Goal: Task Accomplishment & Management: Manage account settings

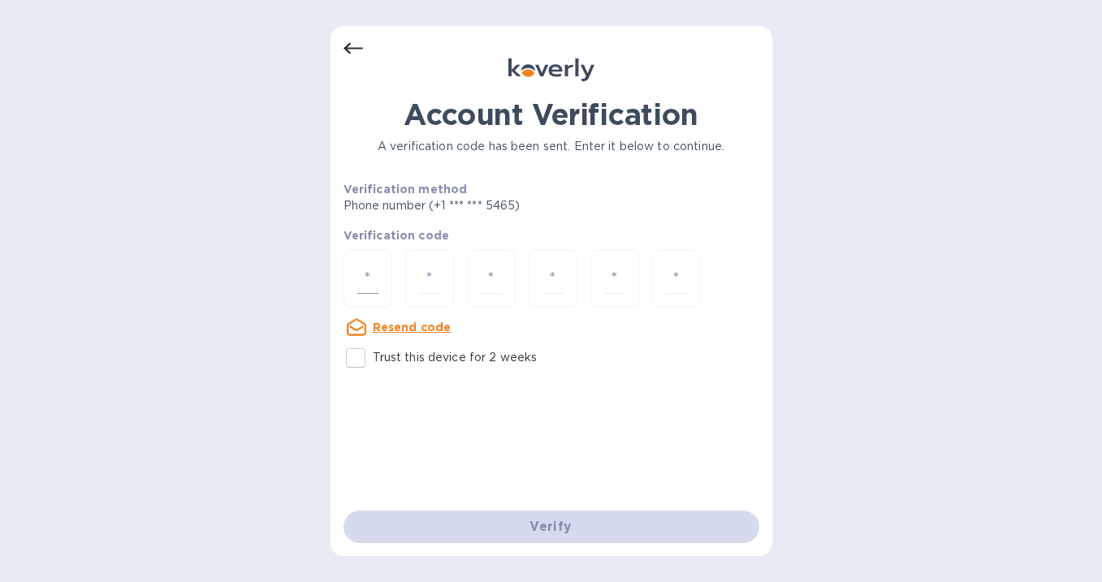
click at [374, 277] on input "number" at bounding box center [367, 279] width 21 height 30
type input "9"
type input "4"
type input "9"
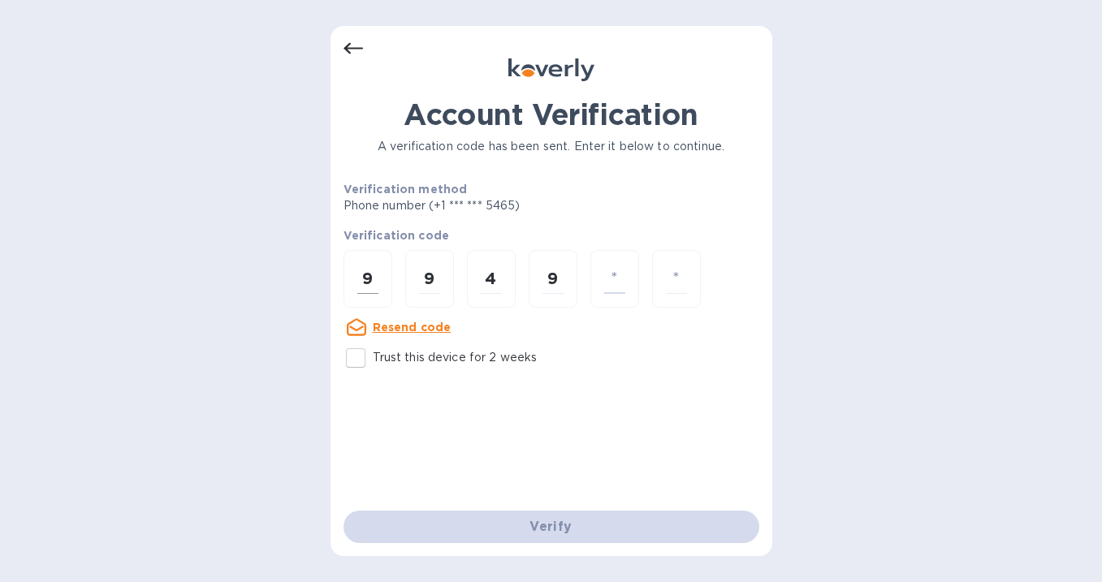
type input "1"
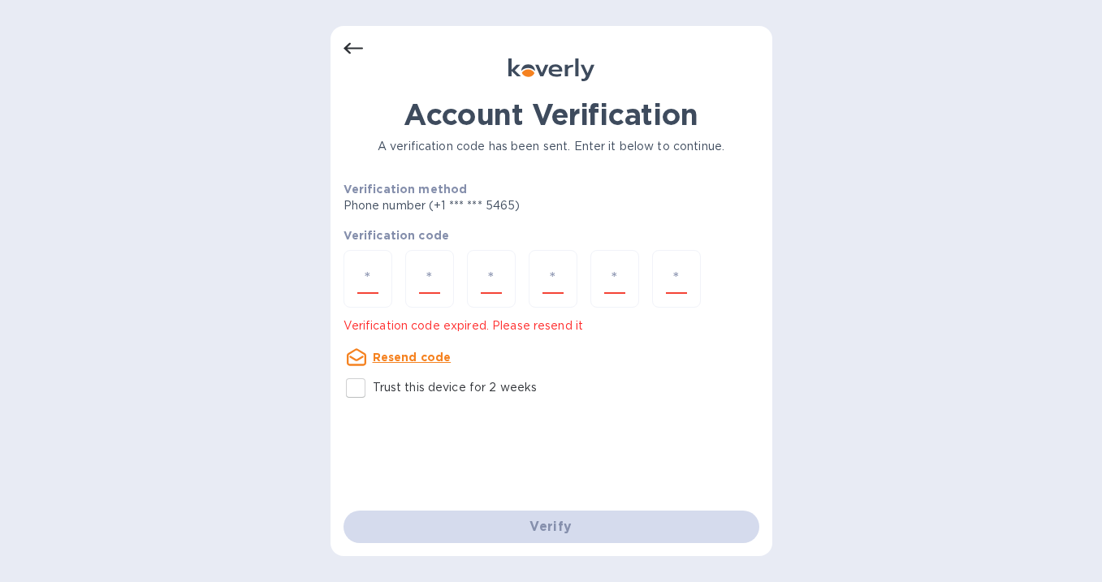
click at [421, 359] on u "Resend code" at bounding box center [412, 357] width 79 height 13
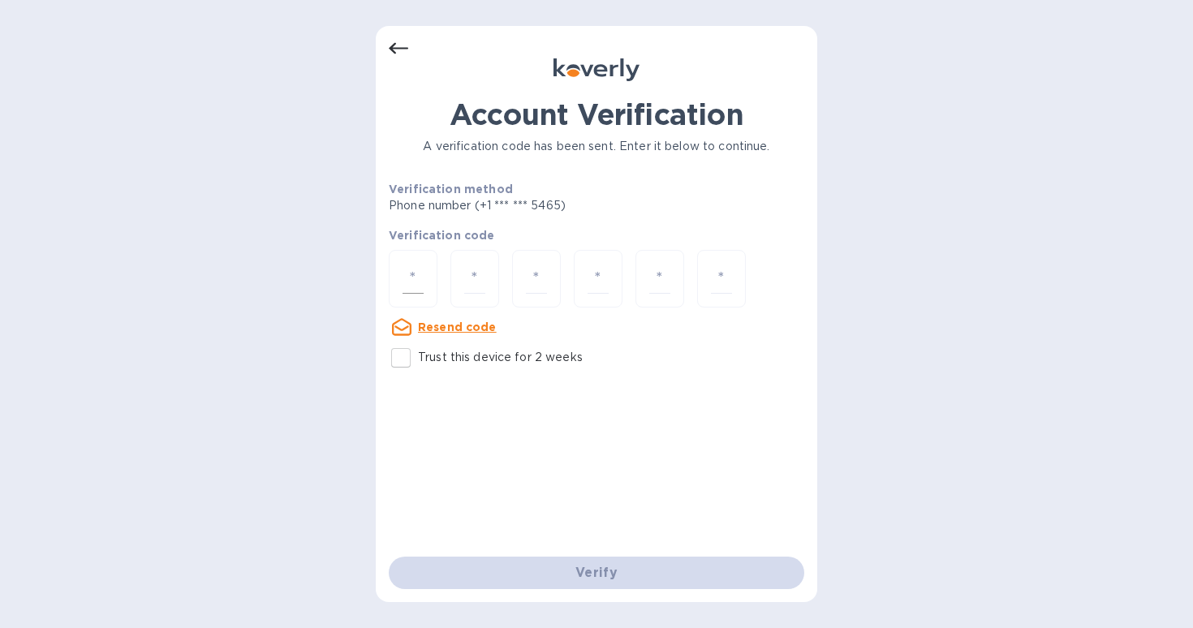
click at [412, 284] on input "number" at bounding box center [413, 279] width 21 height 30
type input "9"
type input "5"
type input "2"
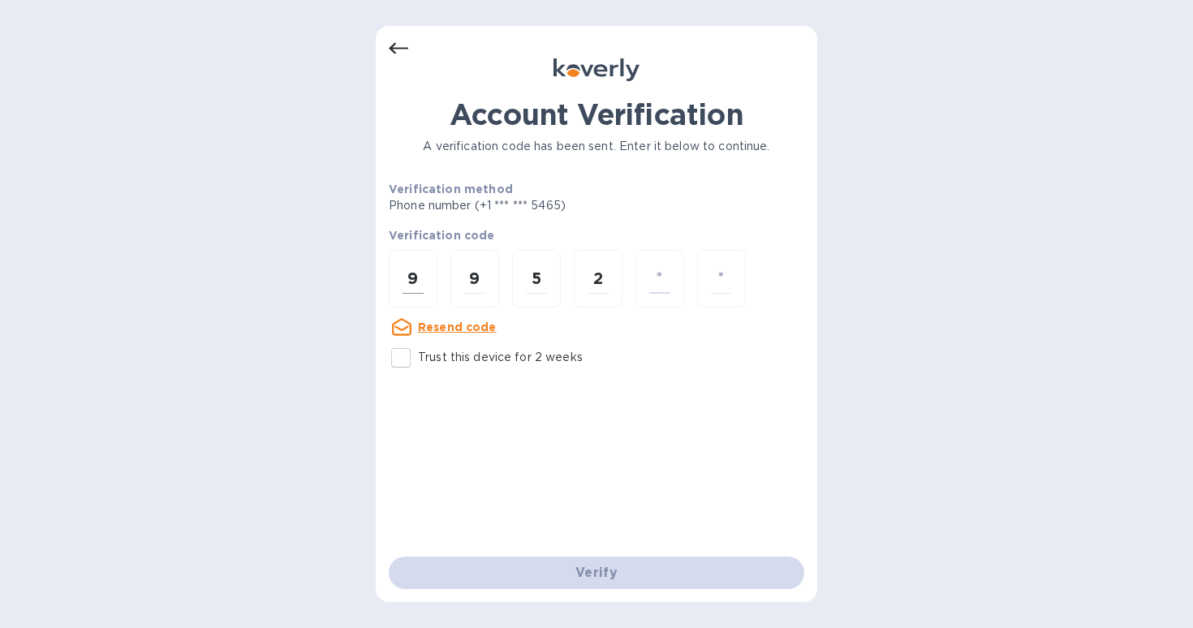
type input "0"
type input "5"
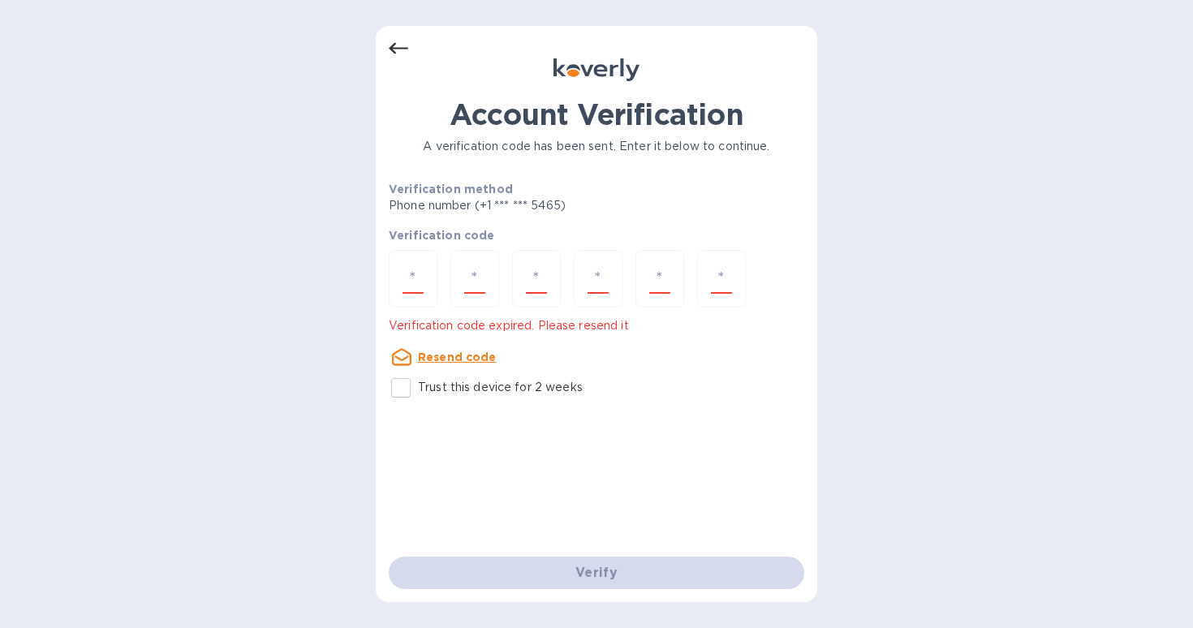
click at [484, 355] on u "Resend code" at bounding box center [457, 357] width 79 height 13
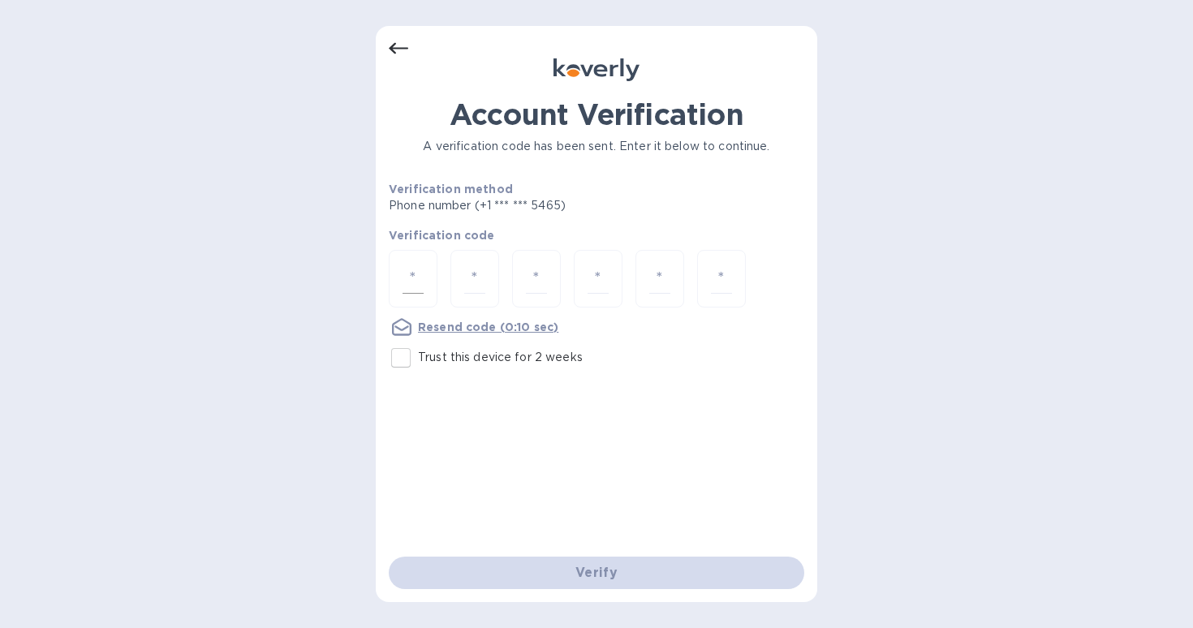
click at [412, 274] on input "number" at bounding box center [413, 279] width 21 height 30
type input "1"
type input "8"
type input "7"
type input "0"
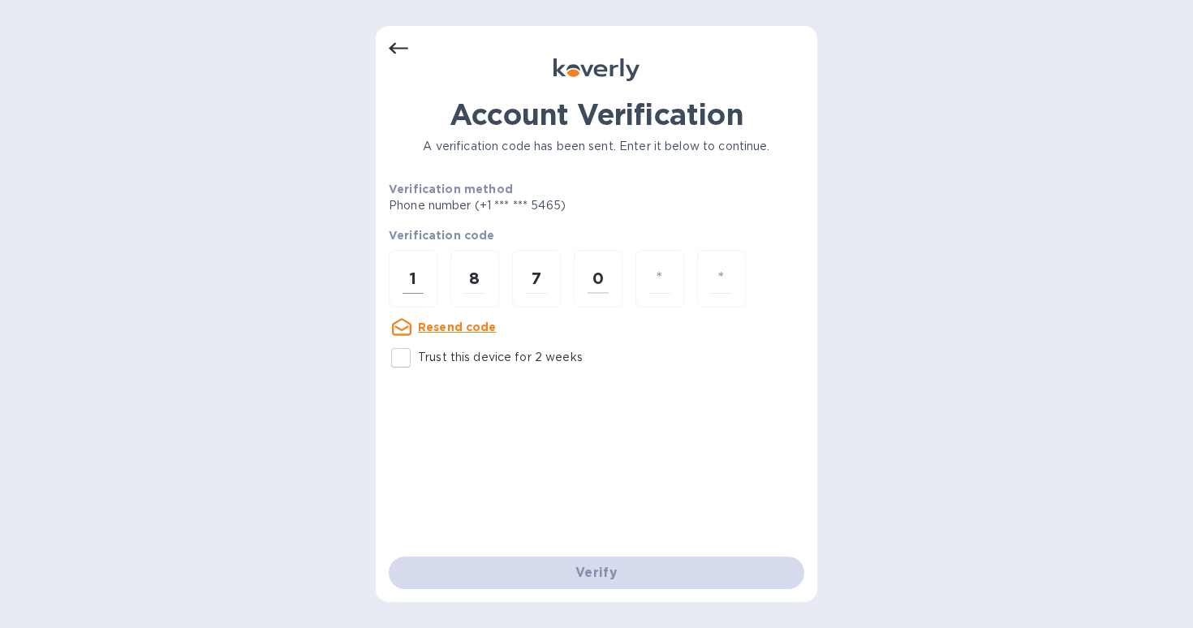
type input "2"
type input "9"
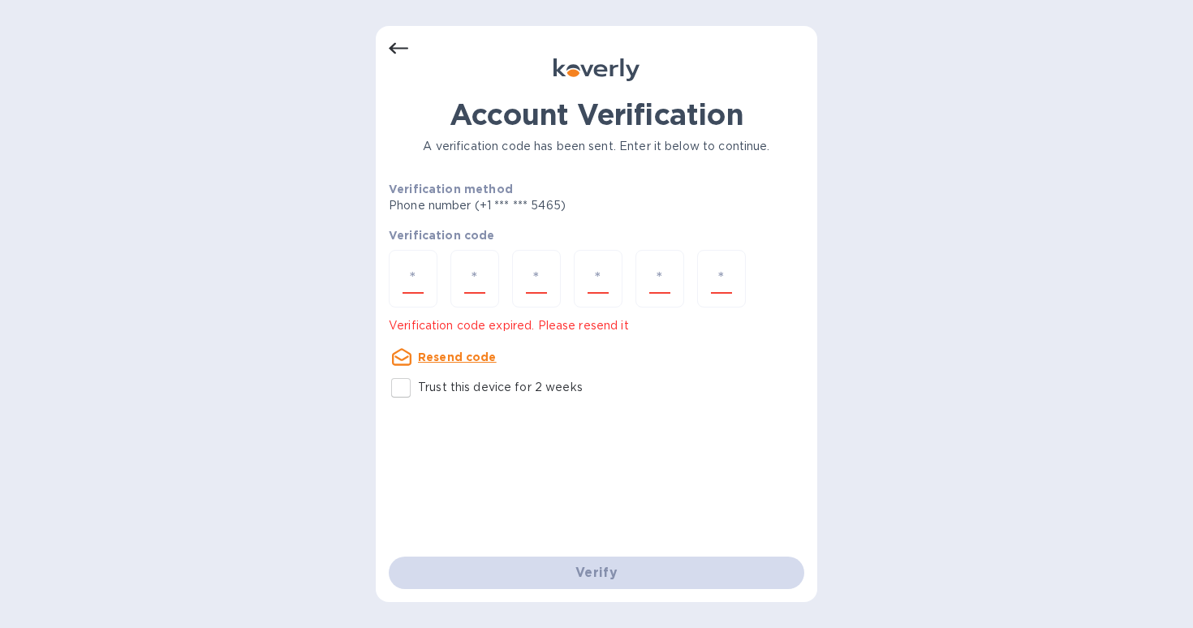
click at [469, 354] on u "Resend code" at bounding box center [457, 357] width 79 height 13
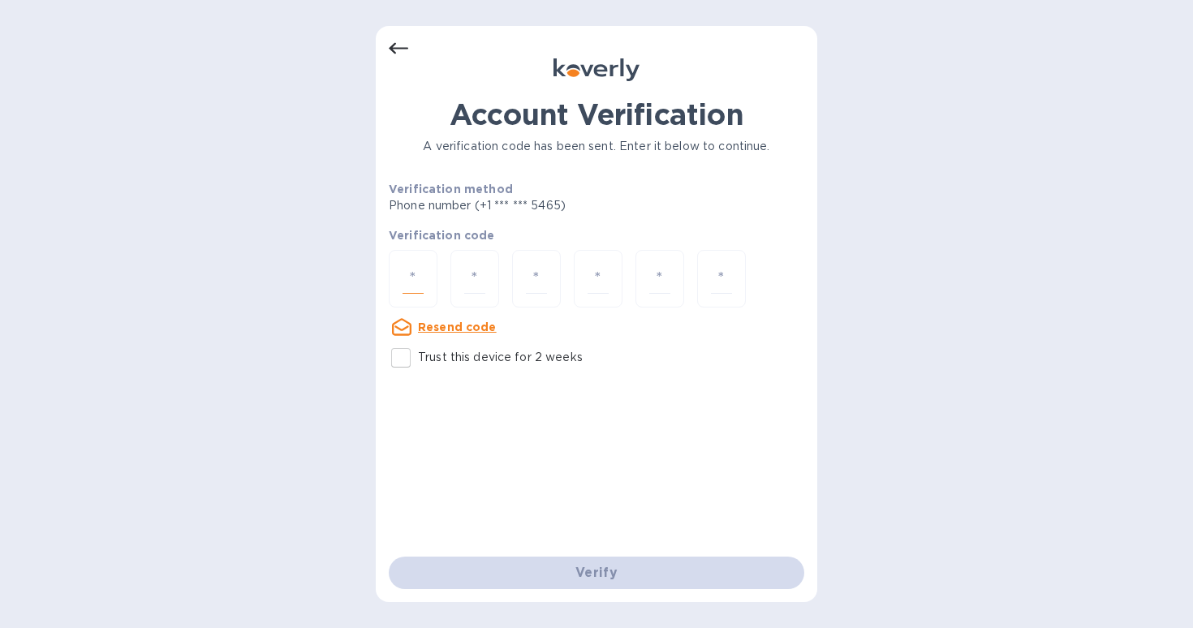
click at [420, 281] on input "number" at bounding box center [413, 279] width 21 height 30
type input "6"
type input "3"
type input "2"
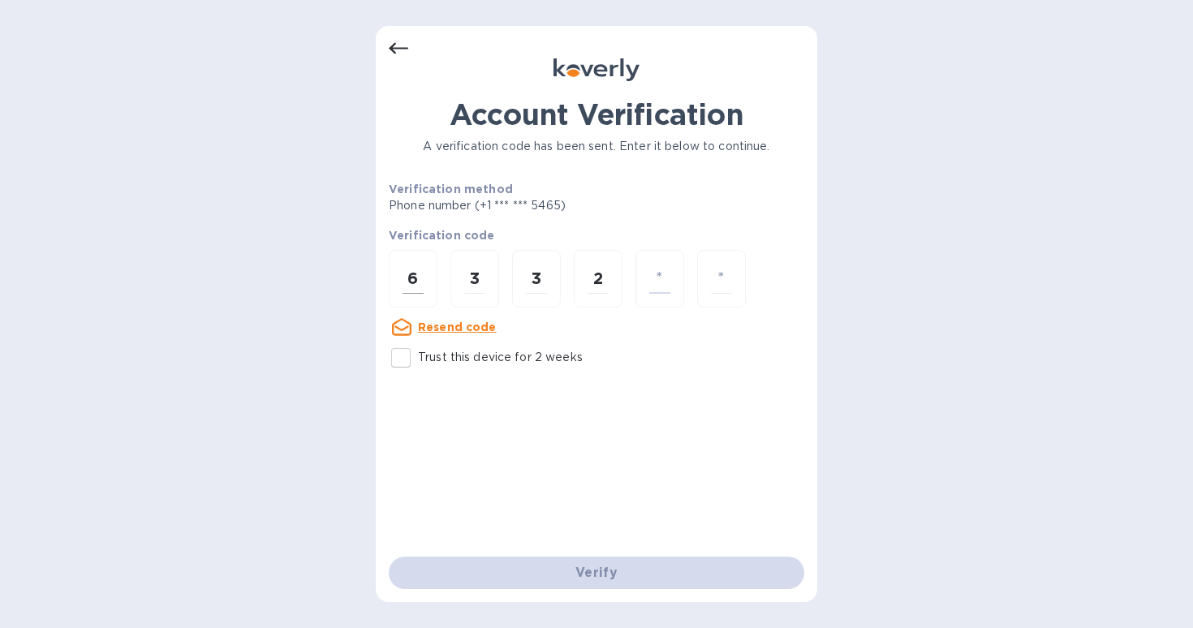
type input "6"
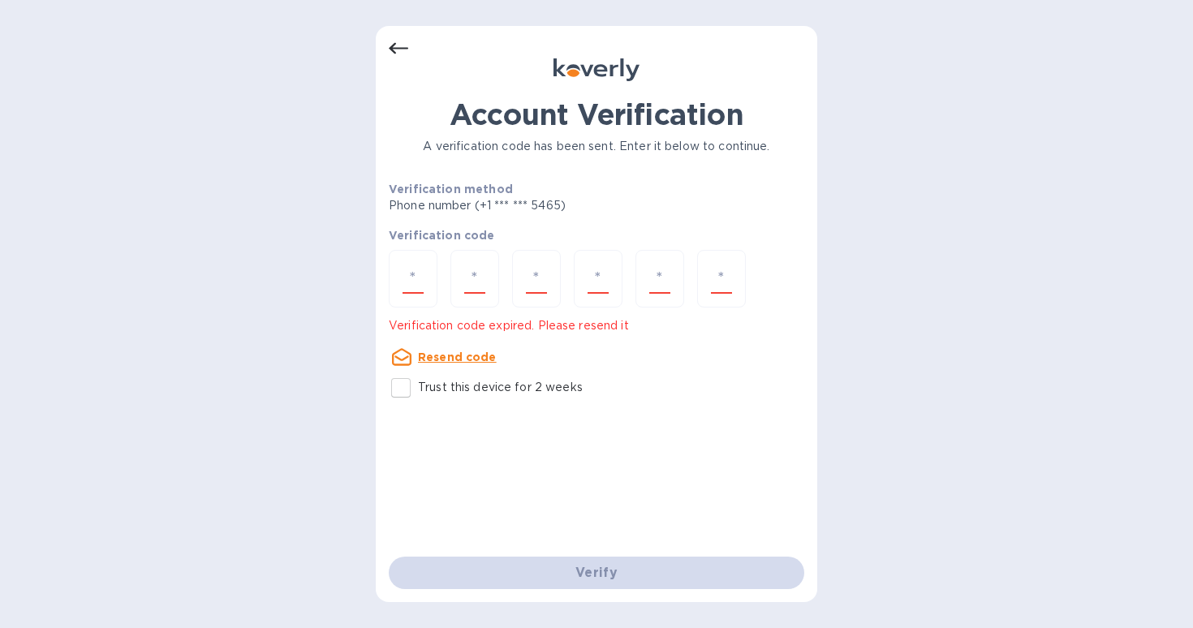
click at [401, 388] on input "Trust this device for 2 weeks" at bounding box center [401, 388] width 34 height 34
checkbox input "true"
click at [452, 356] on u "Resend code" at bounding box center [457, 357] width 79 height 13
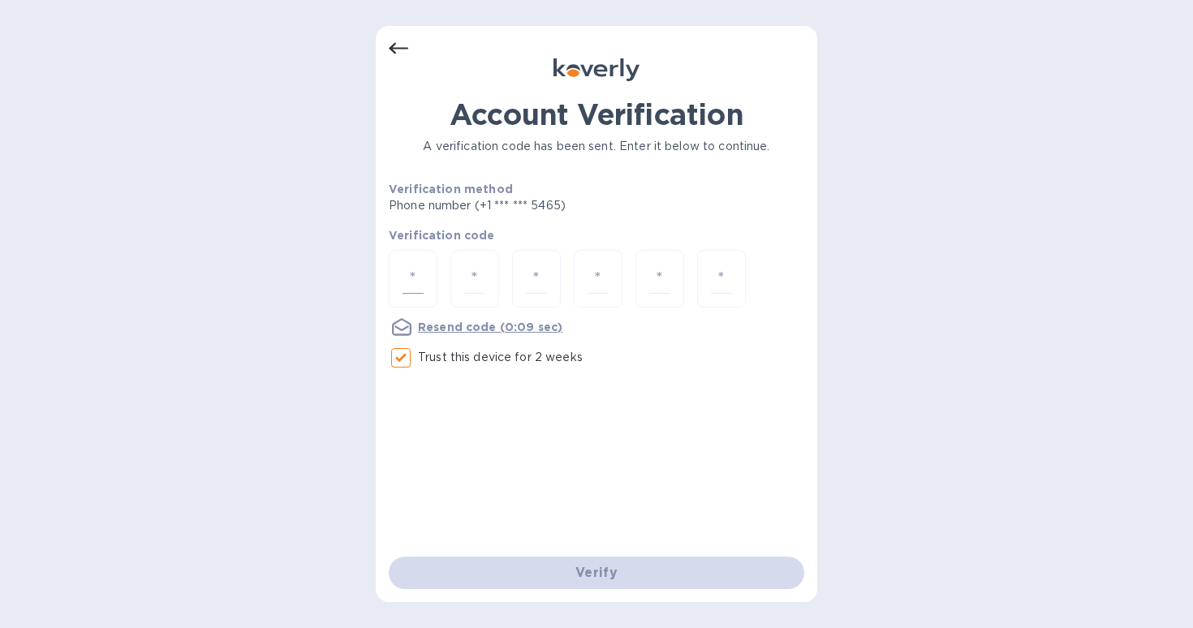
click at [415, 275] on input "number" at bounding box center [413, 279] width 21 height 30
type input "5"
type input "6"
type input "4"
type input "8"
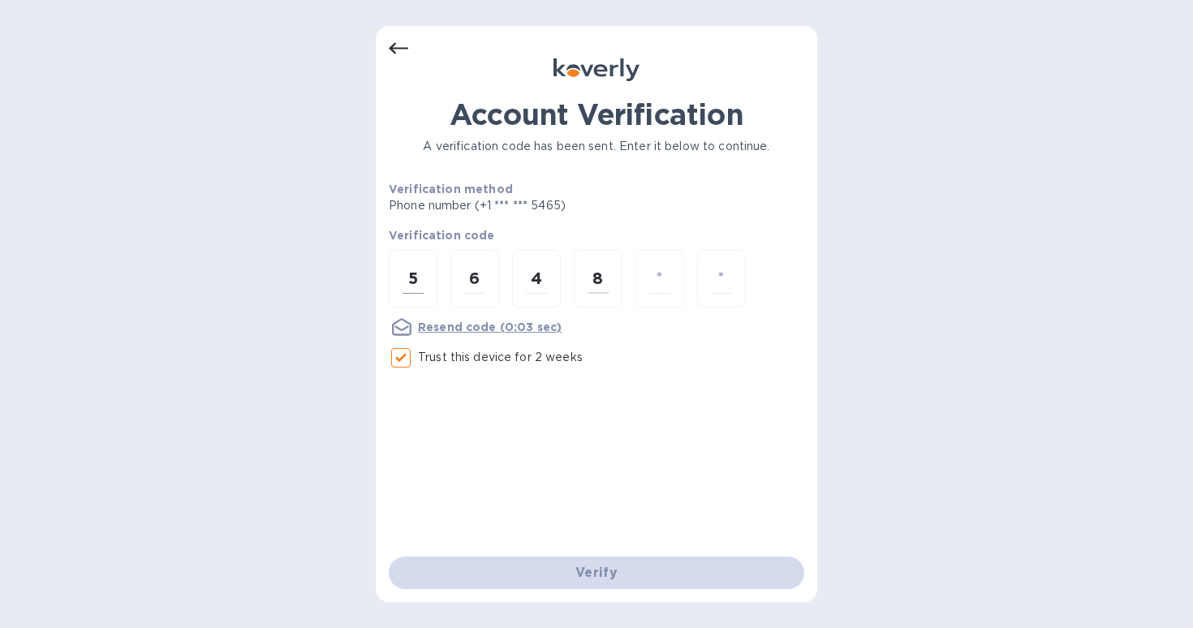
type input "8"
type input "2"
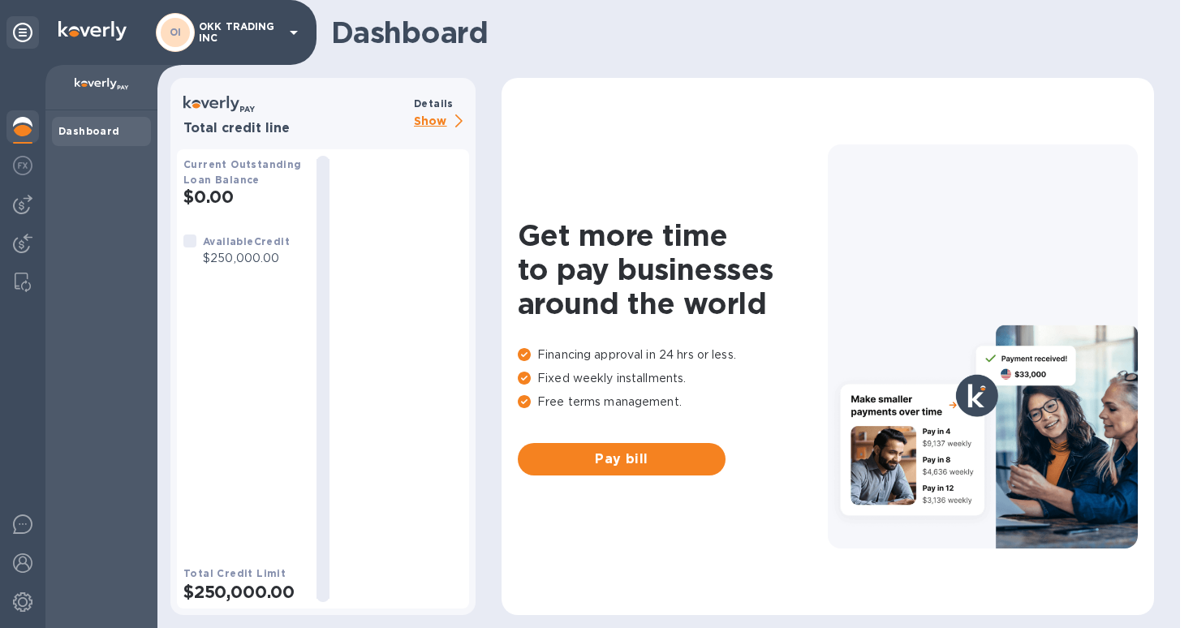
click at [431, 123] on p "Show" at bounding box center [441, 122] width 55 height 20
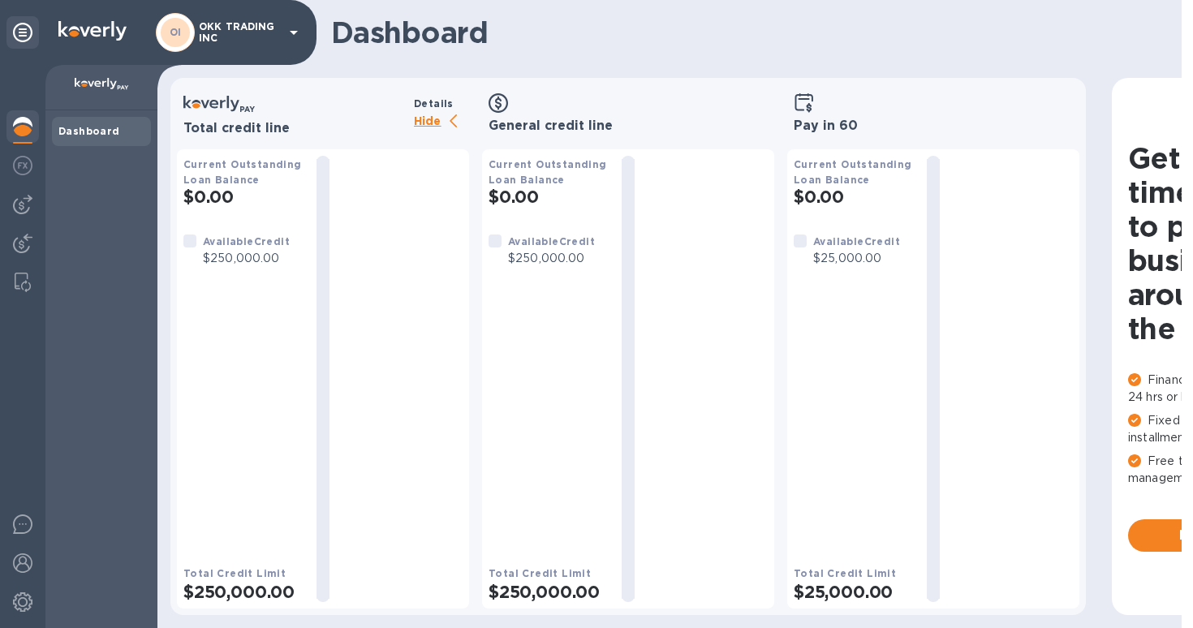
click at [807, 247] on div at bounding box center [800, 250] width 19 height 41
click at [801, 244] on div at bounding box center [800, 241] width 13 height 13
click at [17, 205] on img at bounding box center [22, 204] width 19 height 19
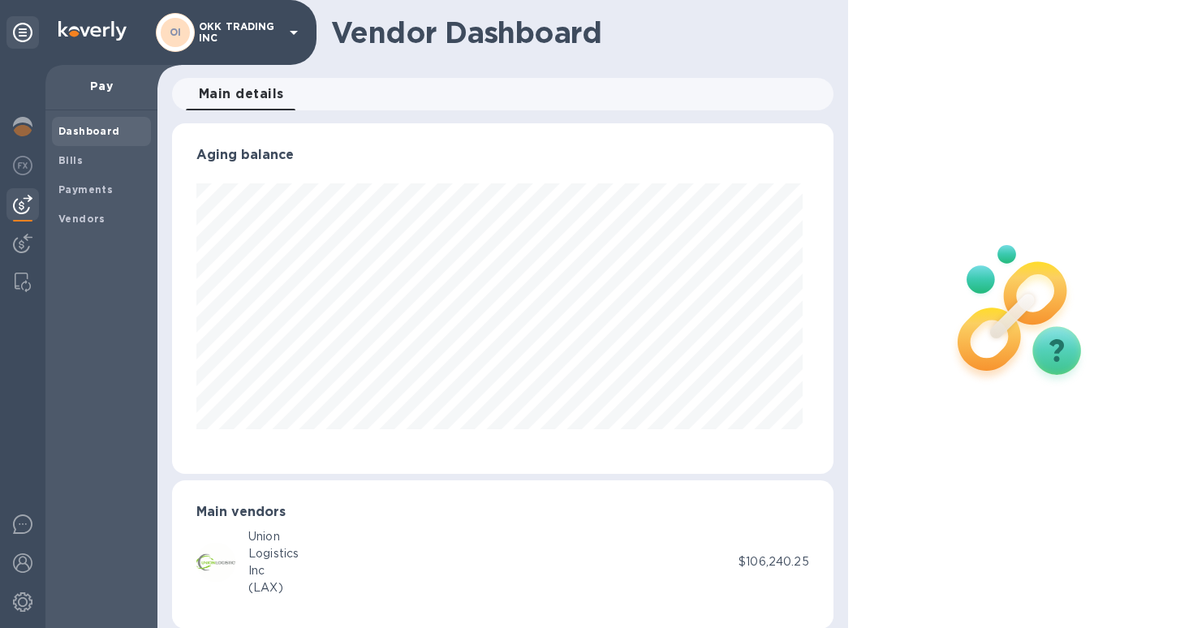
scroll to position [351, 655]
click at [19, 247] on img at bounding box center [22, 243] width 19 height 19
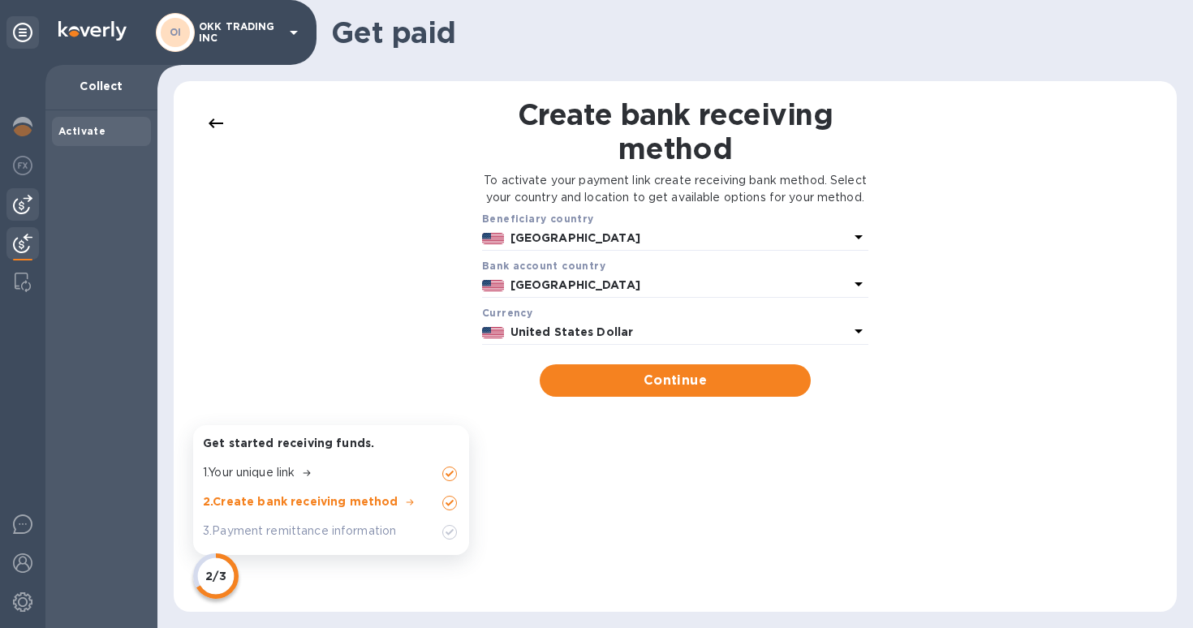
click at [20, 203] on img at bounding box center [22, 204] width 19 height 19
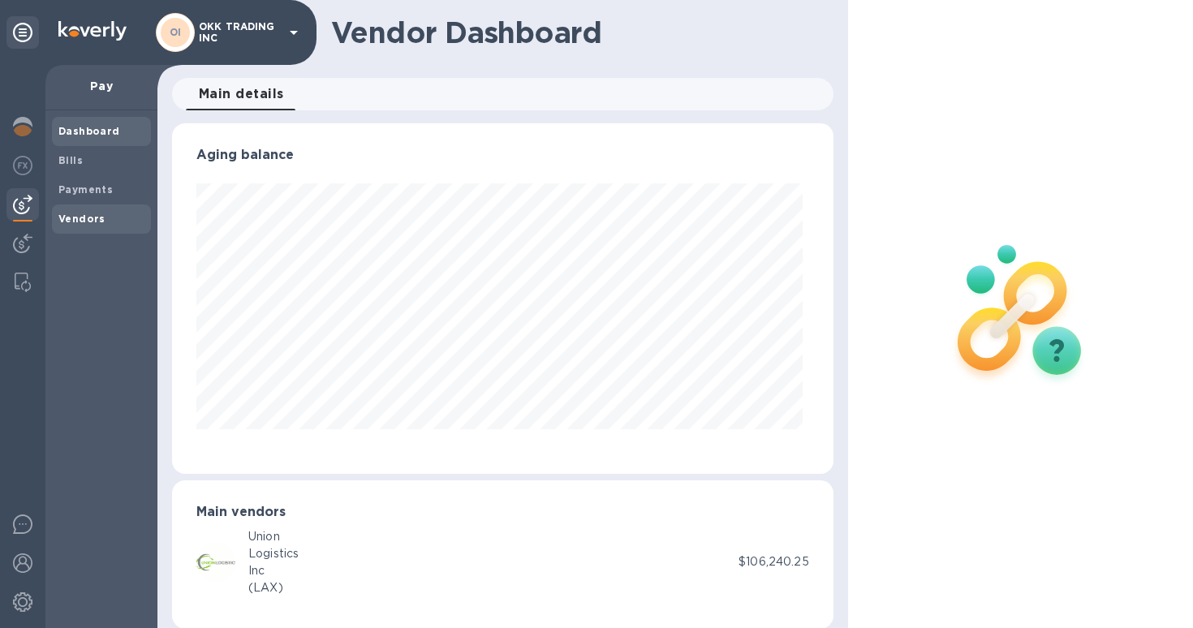
scroll to position [351, 655]
click at [77, 214] on b "Vendors" at bounding box center [81, 219] width 47 height 12
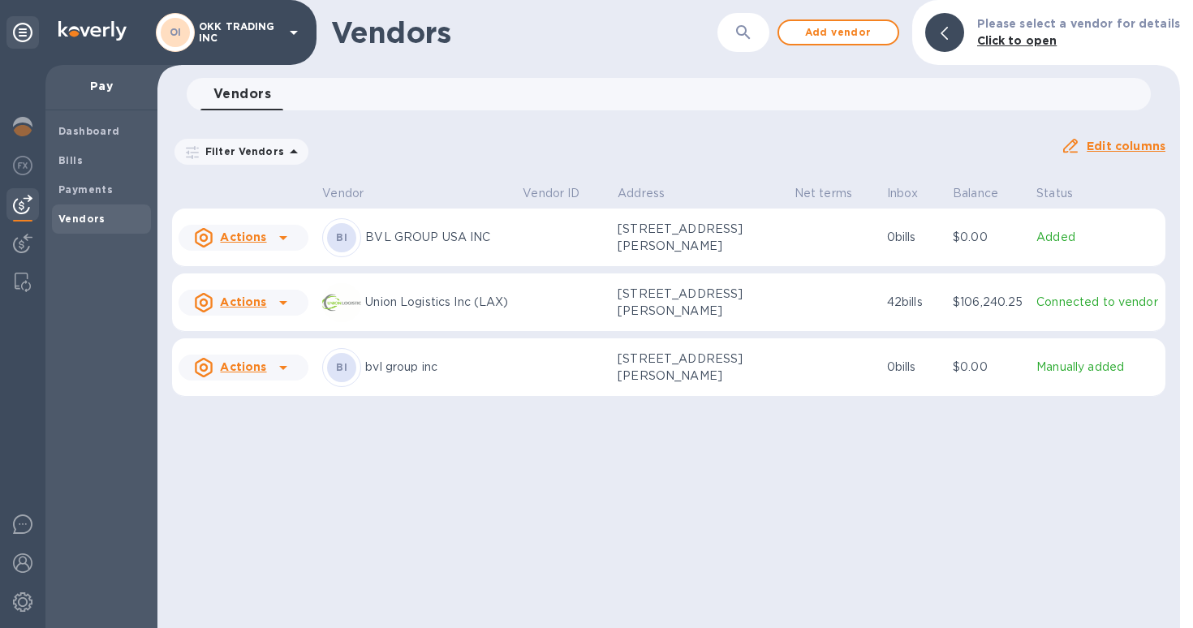
click at [284, 308] on icon at bounding box center [283, 302] width 19 height 19
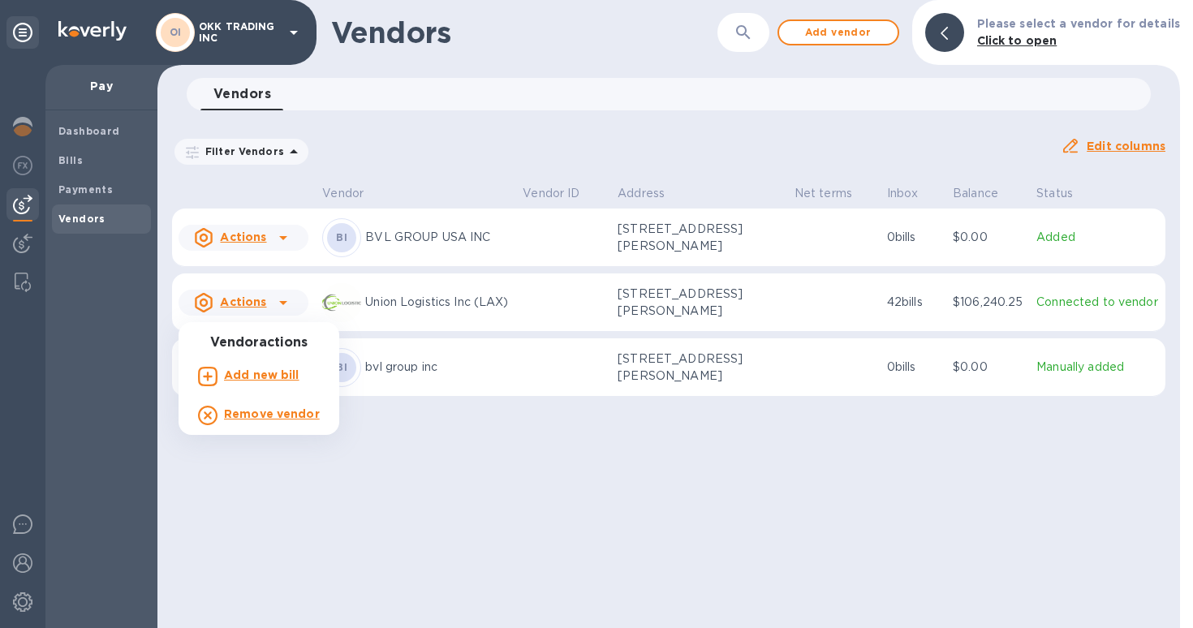
click at [455, 503] on div at bounding box center [596, 314] width 1193 height 628
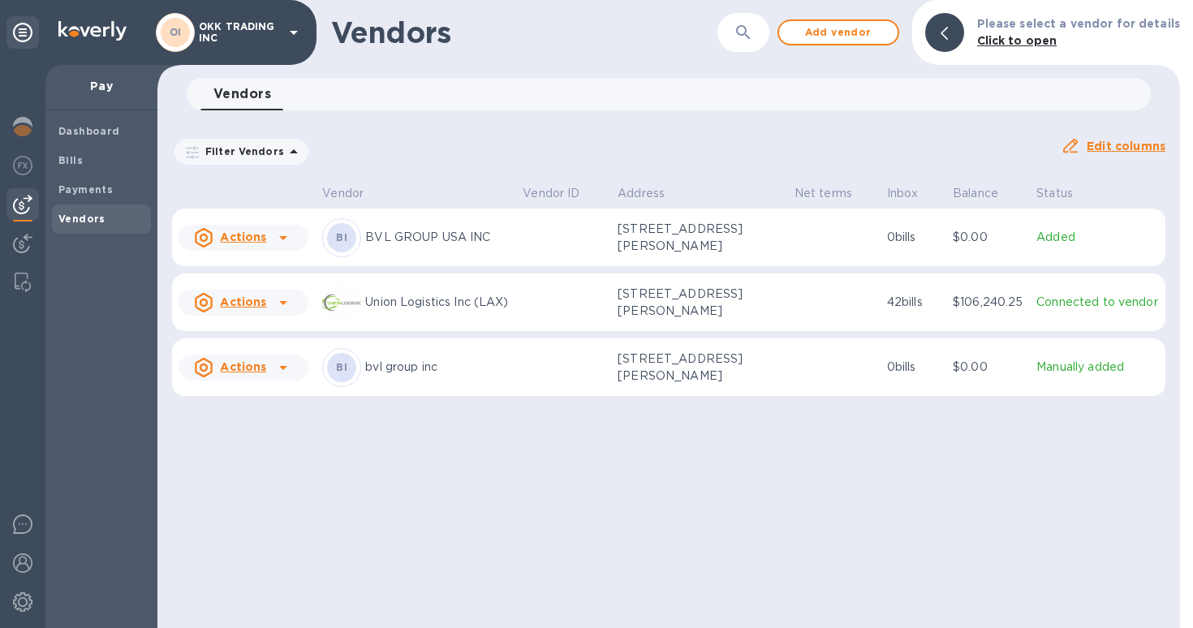
click at [284, 157] on icon at bounding box center [293, 151] width 19 height 19
click at [272, 150] on p "Filter Vendors" at bounding box center [241, 151] width 85 height 14
click at [304, 187] on h3 "Filters" at bounding box center [311, 187] width 273 height 15
click at [187, 154] on icon at bounding box center [192, 152] width 13 height 13
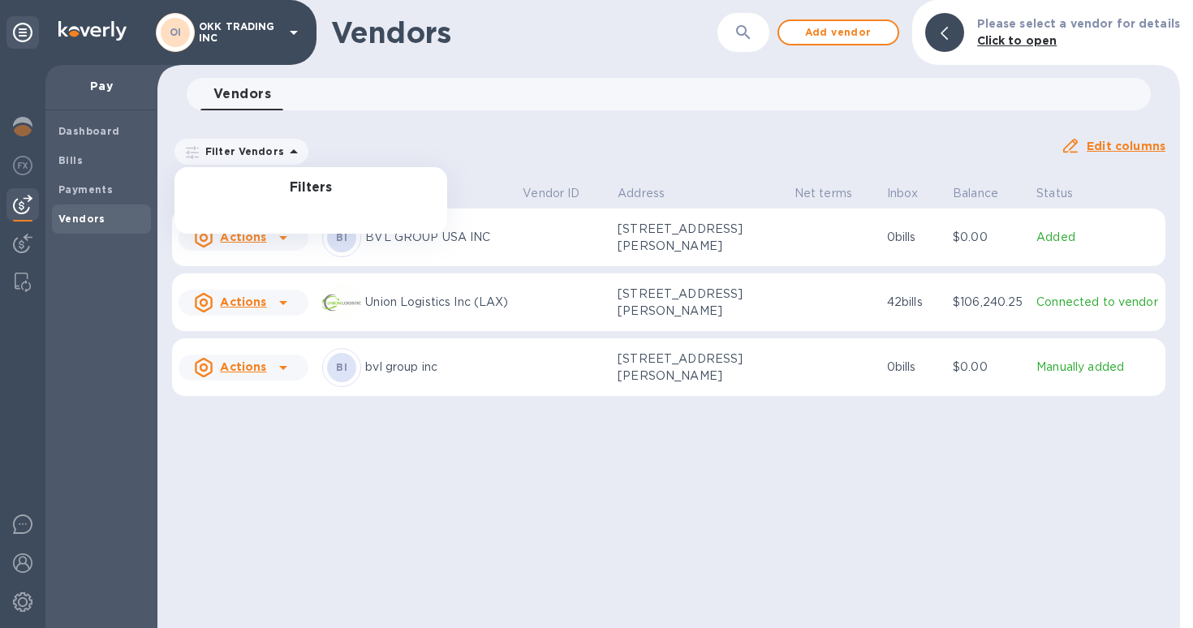
click at [187, 154] on icon at bounding box center [192, 152] width 13 height 13
click at [746, 122] on div "Filter Vendors Filters Auto pay: All Edit columns" at bounding box center [669, 145] width 1007 height 57
click at [1099, 144] on u "Edit columns" at bounding box center [1126, 146] width 79 height 13
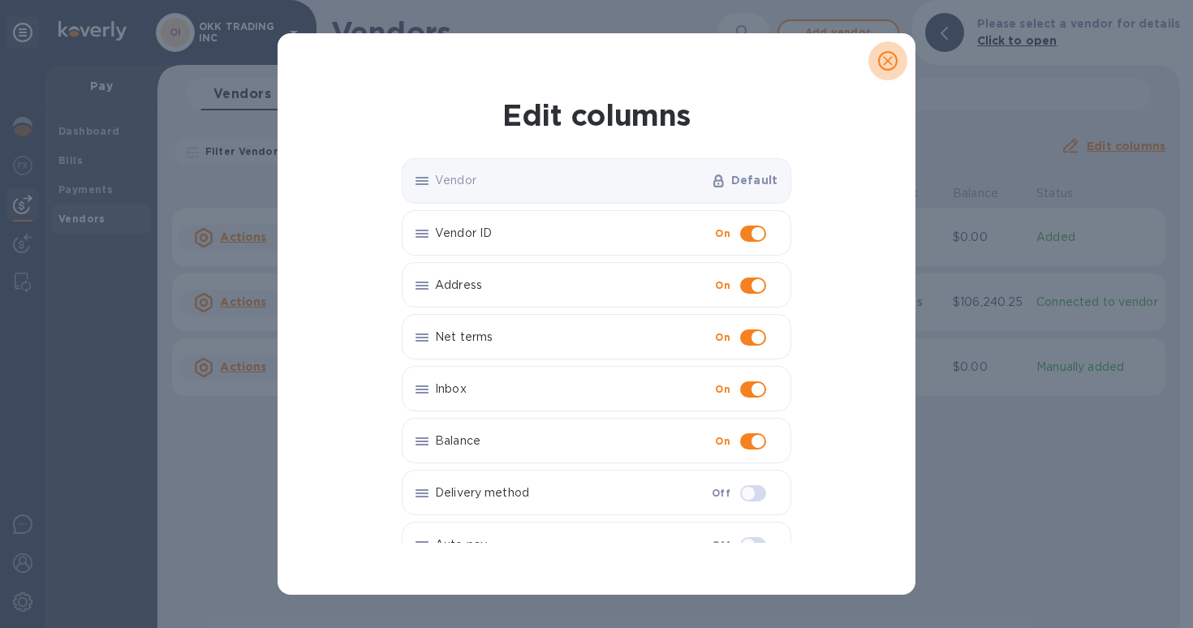
click at [887, 57] on icon "close" at bounding box center [888, 61] width 16 height 16
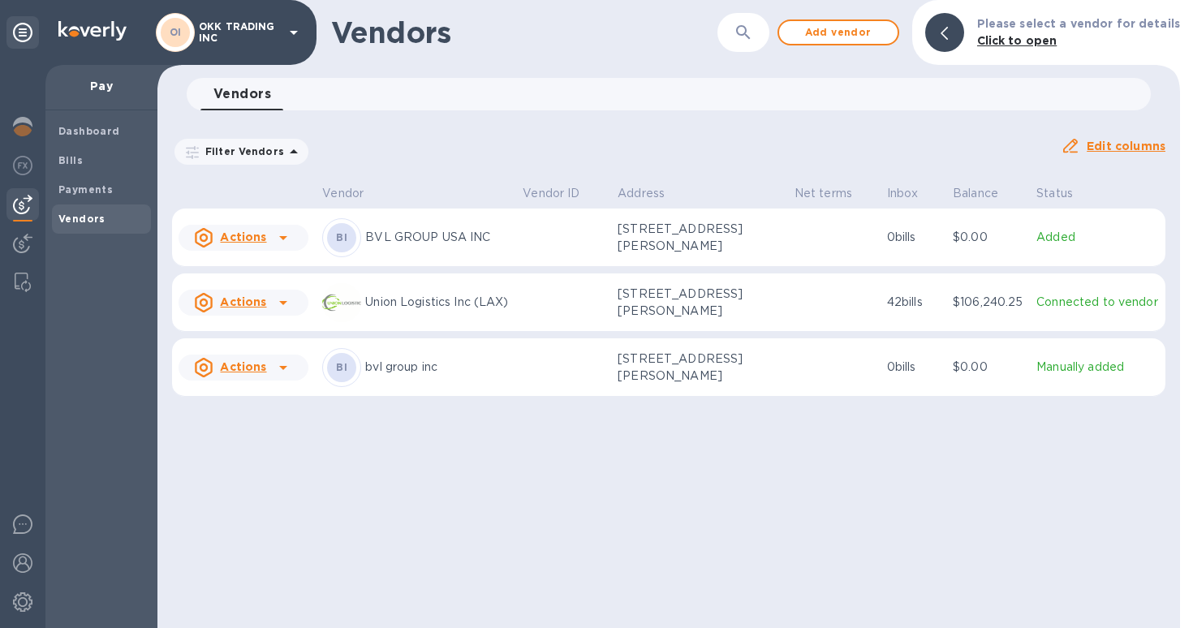
click at [281, 307] on icon at bounding box center [283, 302] width 19 height 19
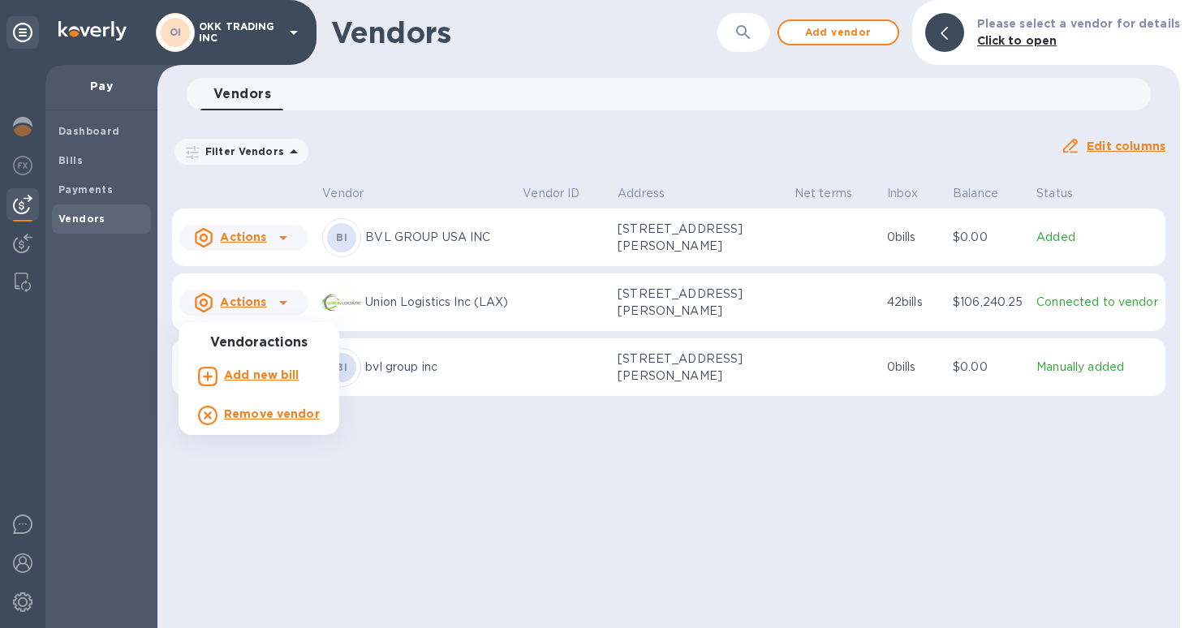
click at [285, 414] on b "Remove vendor" at bounding box center [272, 413] width 96 height 13
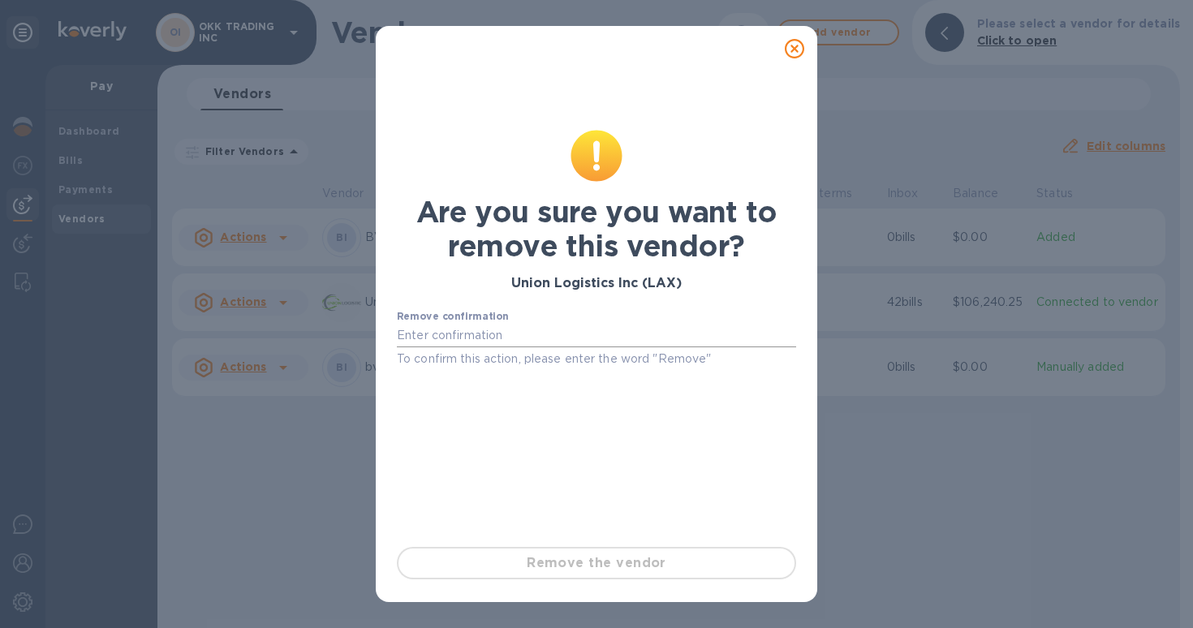
click at [500, 342] on input "text" at bounding box center [596, 336] width 399 height 24
click at [788, 42] on icon at bounding box center [794, 48] width 19 height 19
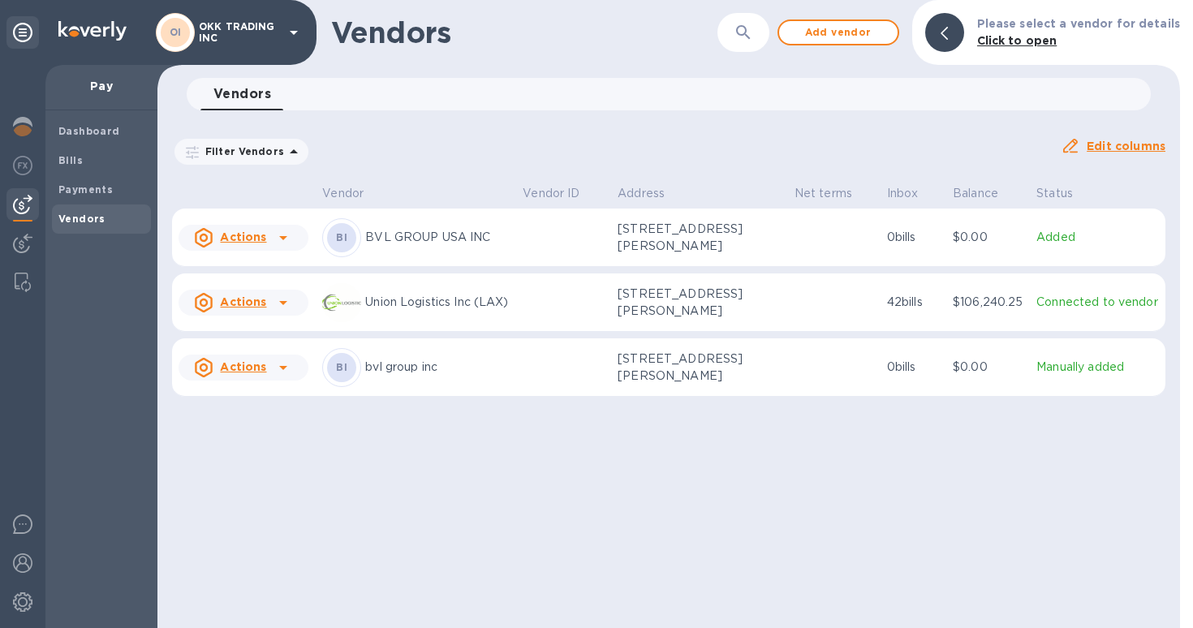
click at [1012, 45] on b "Click to open" at bounding box center [1017, 40] width 80 height 13
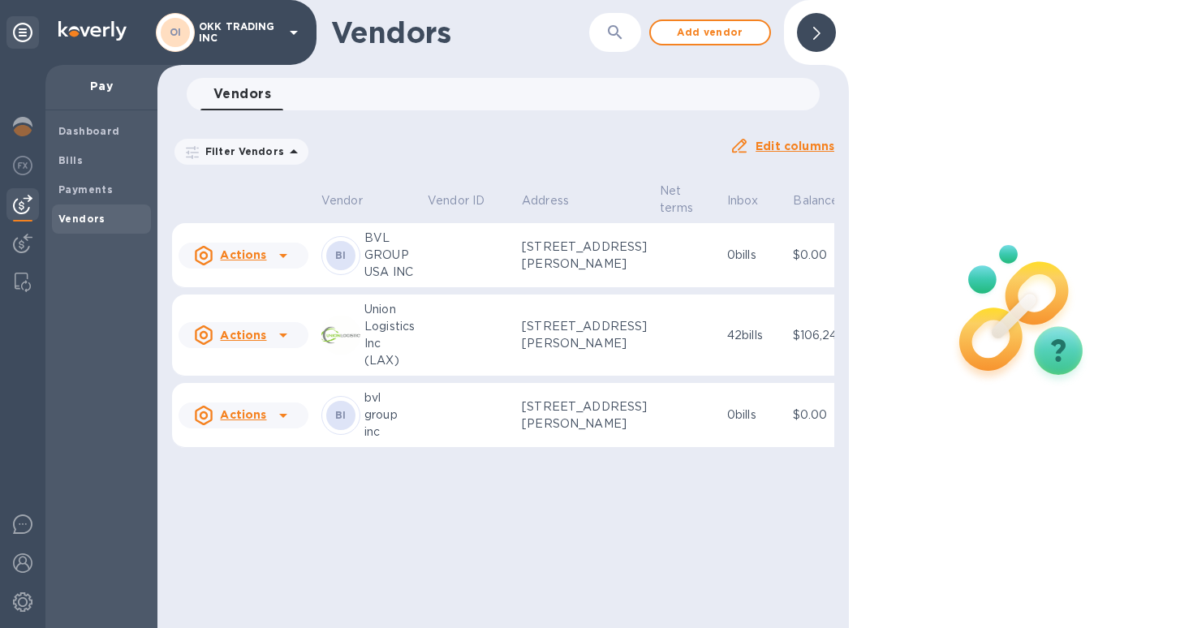
click at [819, 34] on icon at bounding box center [816, 33] width 7 height 13
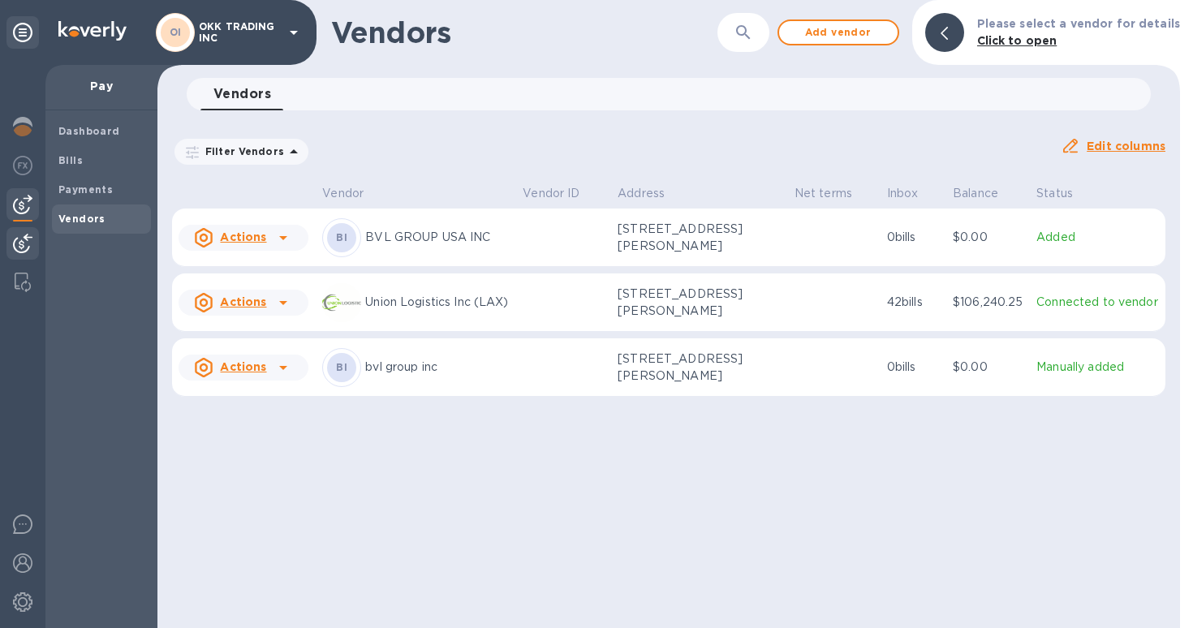
click at [23, 252] on img at bounding box center [22, 243] width 19 height 19
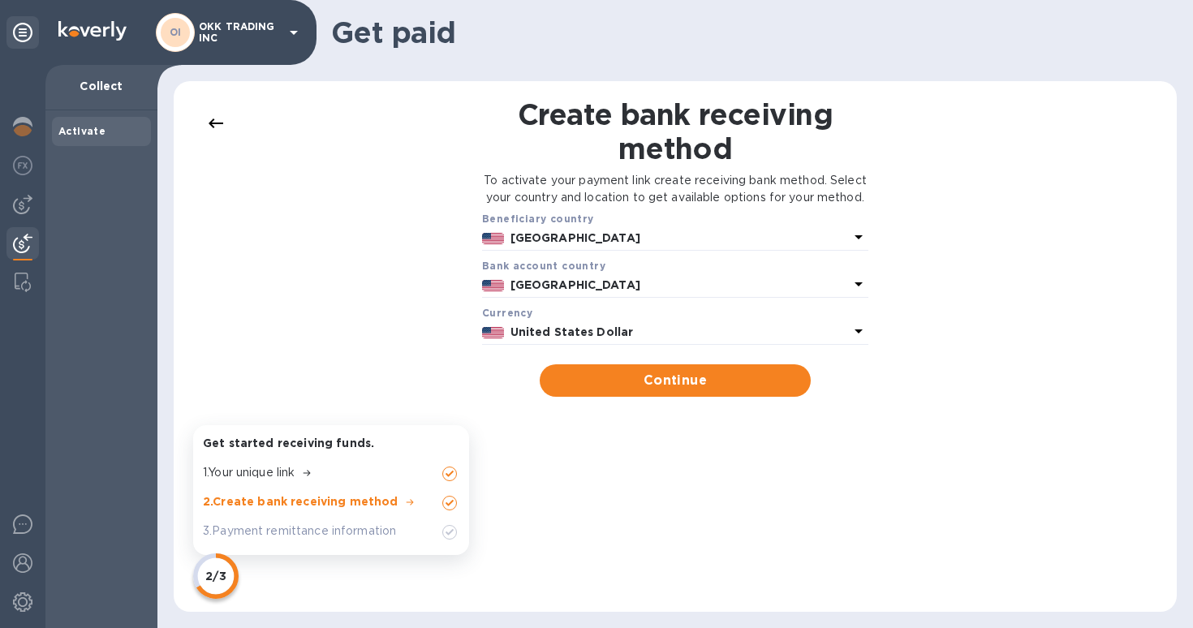
click at [22, 300] on div at bounding box center [22, 346] width 45 height 563
click at [22, 287] on img at bounding box center [23, 282] width 16 height 19
